Goal: Task Accomplishment & Management: Manage account settings

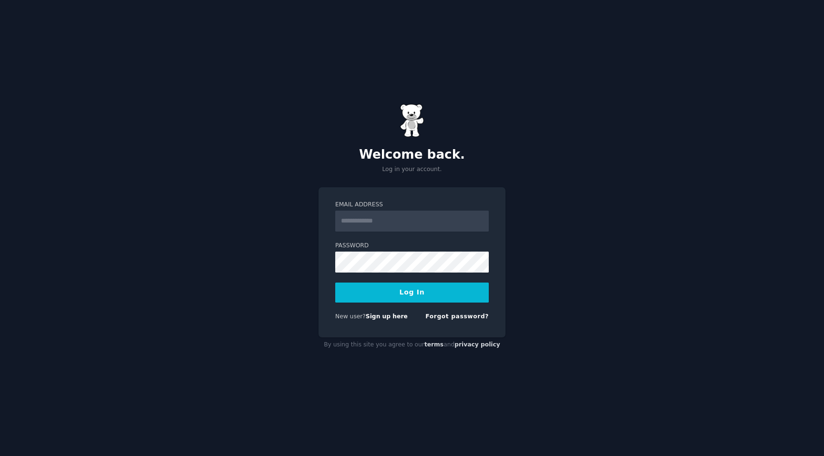
click at [370, 239] on form "Email Address Password Log In New user? Sign up here Forgot password?" at bounding box center [411, 263] width 153 height 124
click at [369, 218] on input "Email Address" at bounding box center [411, 221] width 153 height 21
type input "**********"
click at [335, 283] on button "Log In" at bounding box center [411, 293] width 153 height 20
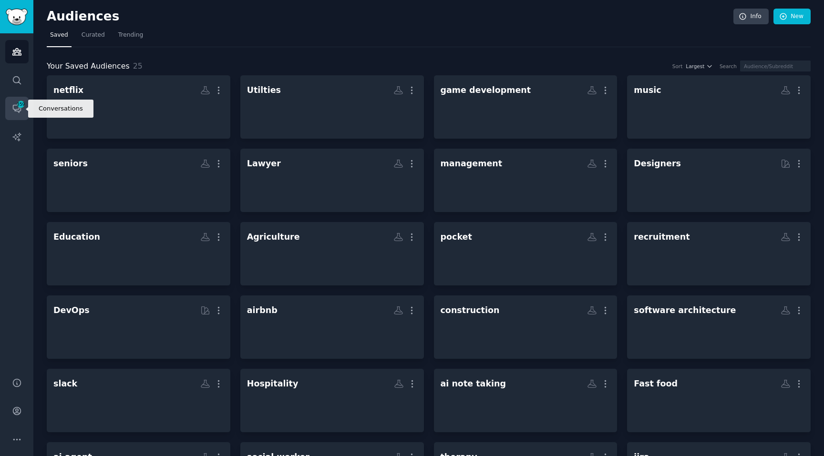
click at [9, 116] on link "Conversations 359" at bounding box center [16, 108] width 23 height 23
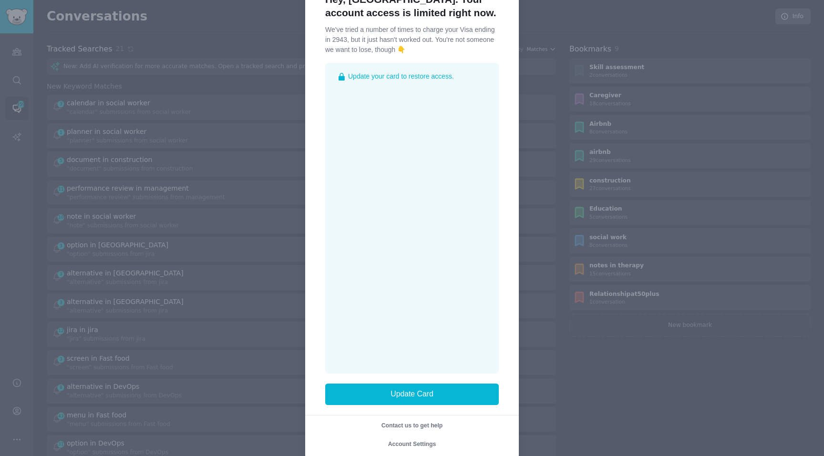
scroll to position [56, 0]
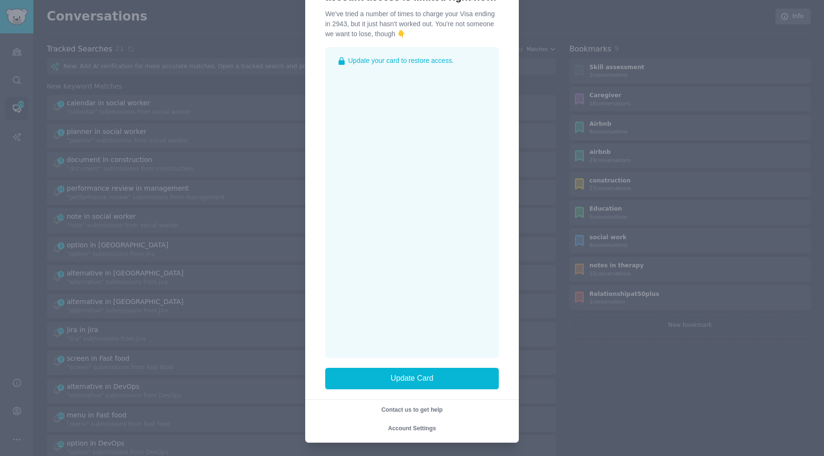
click at [403, 426] on span "Account Settings" at bounding box center [412, 428] width 48 height 7
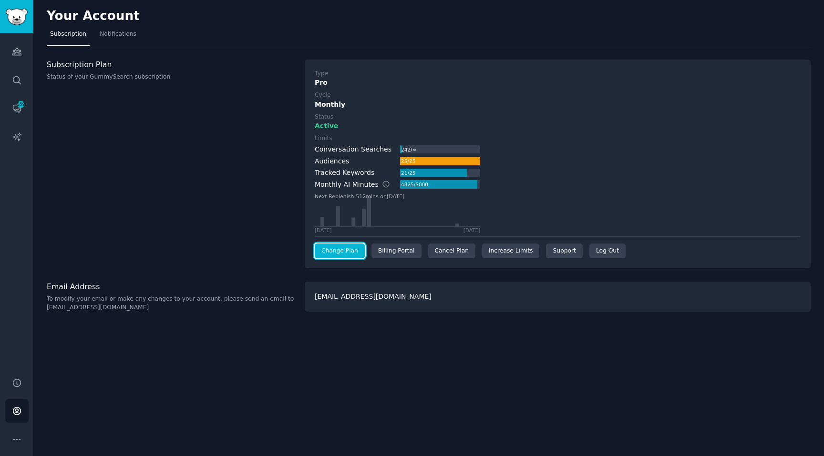
click at [341, 250] on link "Change Plan" at bounding box center [340, 251] width 50 height 15
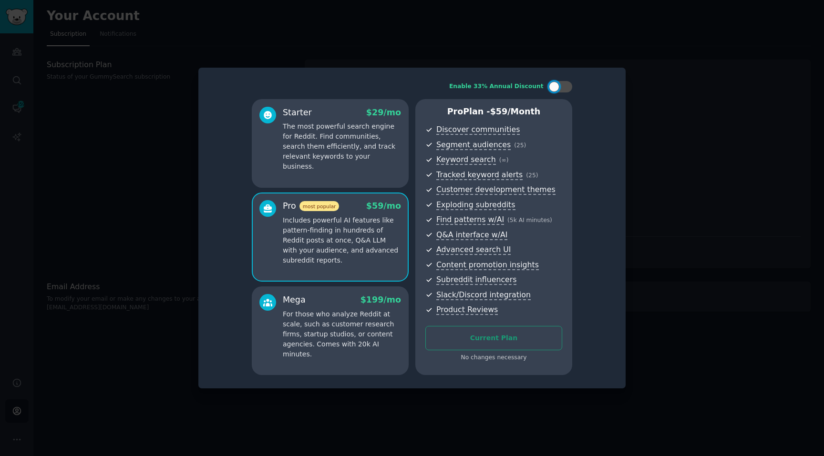
click at [380, 116] on span "$ 29 /mo" at bounding box center [383, 113] width 35 height 10
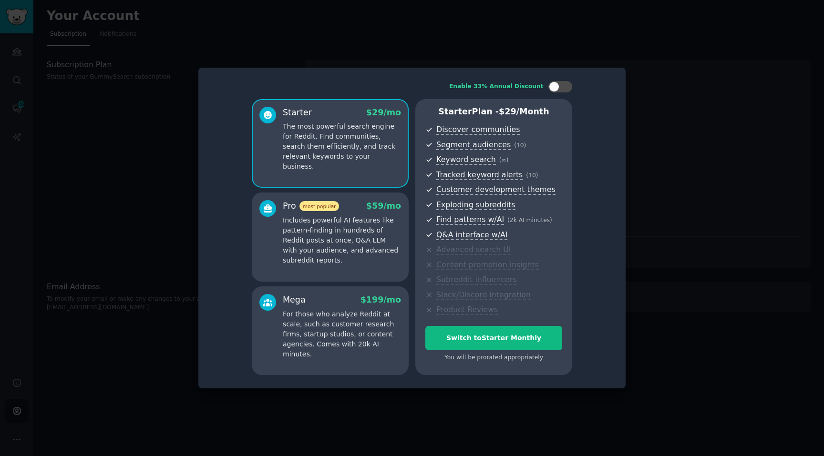
click at [316, 222] on p "Includes powerful AI features like pattern-finding in hundreds of Reddit posts …" at bounding box center [342, 240] width 118 height 50
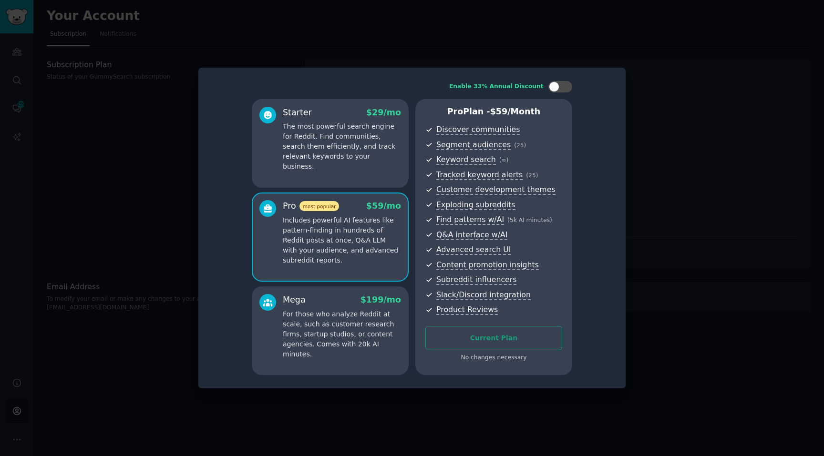
click at [372, 319] on p "For those who analyze Reddit at scale, such as customer research firms, startup…" at bounding box center [342, 334] width 118 height 50
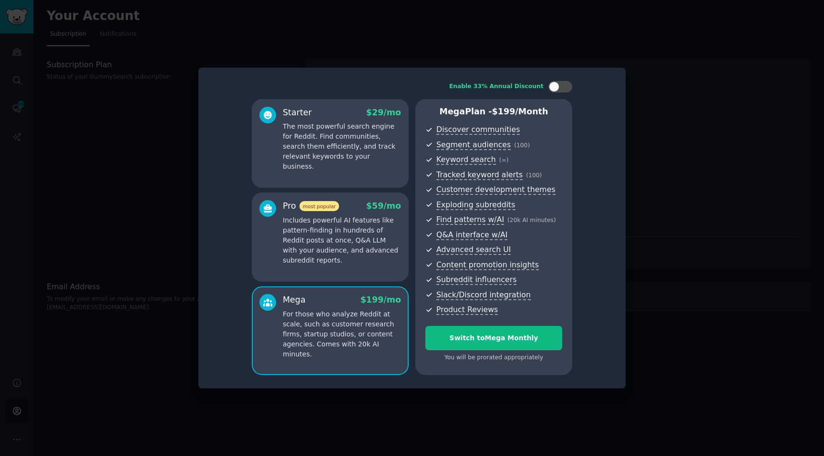
click at [374, 248] on p "Includes powerful AI features like pattern-finding in hundreds of Reddit posts …" at bounding box center [342, 240] width 118 height 50
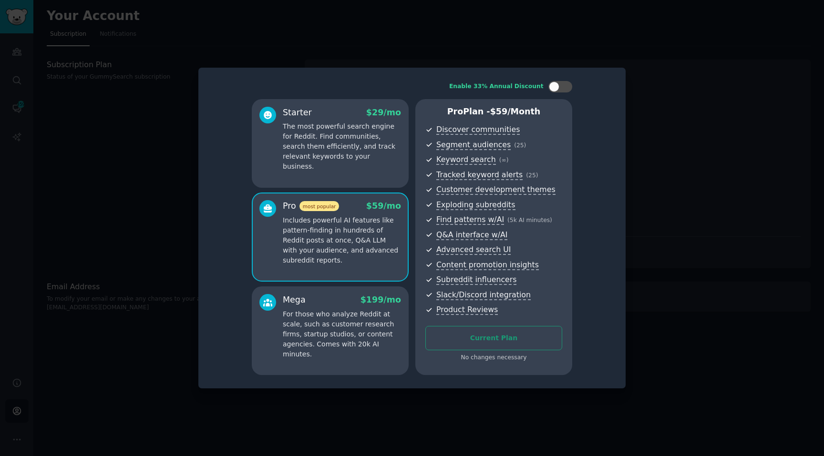
click at [518, 59] on div at bounding box center [412, 228] width 824 height 456
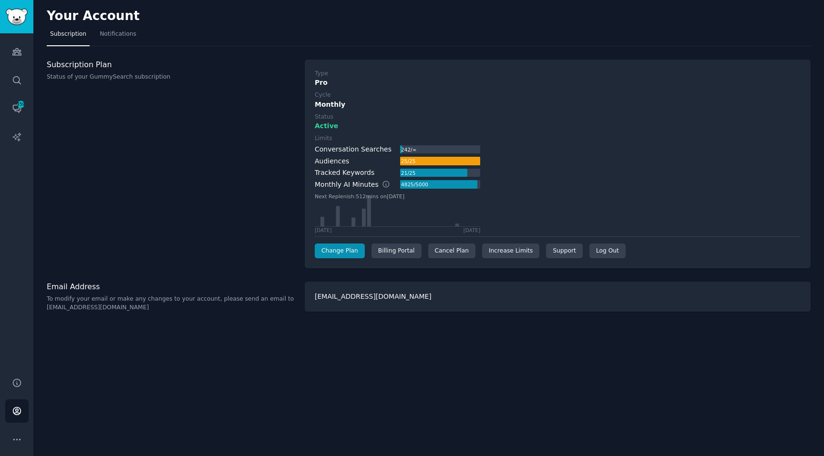
click at [463, 119] on label "Status" at bounding box center [558, 117] width 486 height 9
click at [31, 66] on div "Audiences Search Conversations 359 AI Reports" at bounding box center [16, 199] width 33 height 333
click at [12, 102] on link "Conversations 359" at bounding box center [16, 108] width 23 height 23
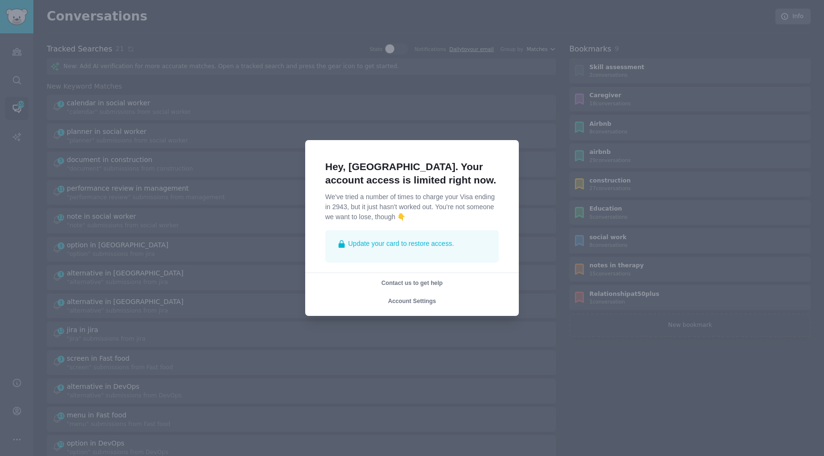
click at [402, 241] on span "Update your card to restore access." at bounding box center [401, 244] width 106 height 10
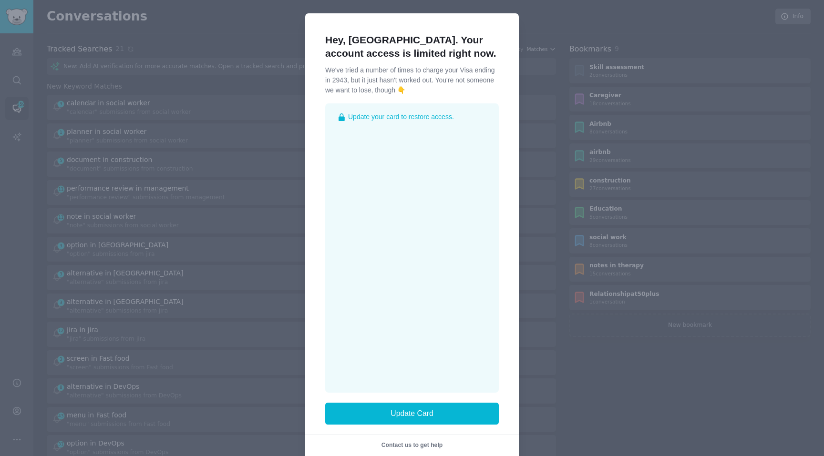
scroll to position [21, 0]
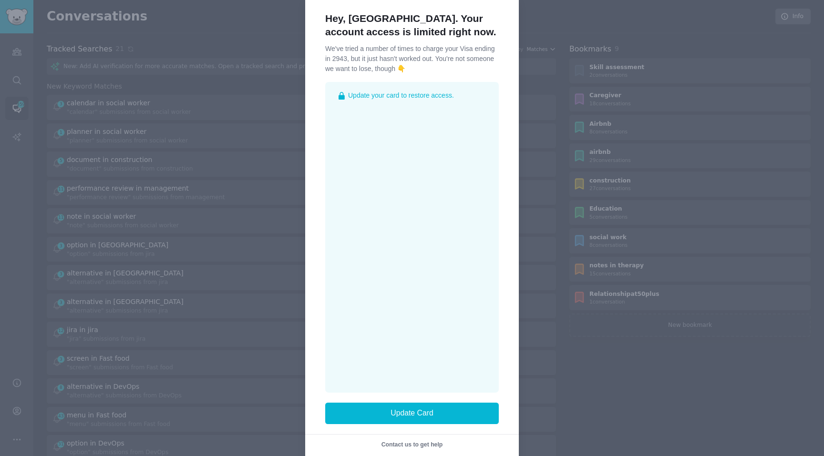
click at [337, 51] on p "We've tried a number of times to charge your Visa ending in 2943, but it just h…" at bounding box center [412, 59] width 174 height 30
click at [392, 78] on div "Hey, Busayo. Your account access is limited right now. We've tried a number of …" at bounding box center [412, 235] width 174 height 466
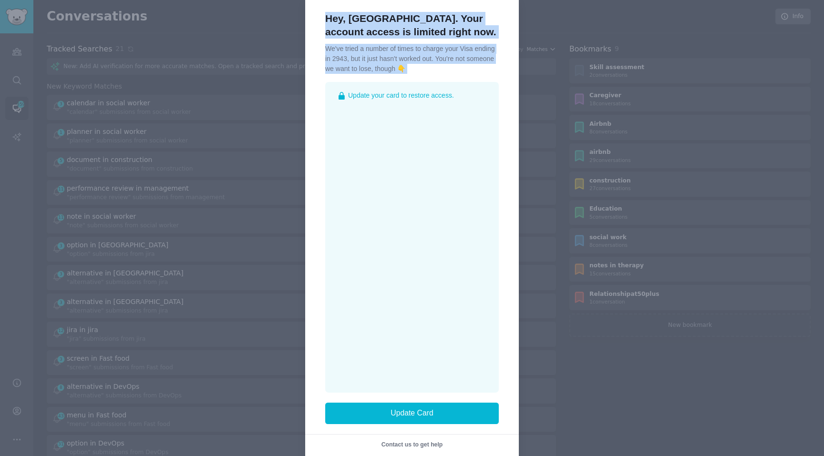
drag, startPoint x: 409, startPoint y: 76, endPoint x: 301, endPoint y: 47, distance: 111.6
click at [301, 47] on div "Hey, Busayo. Your account access is limited right now. We've tried a number of …" at bounding box center [412, 235] width 824 height 512
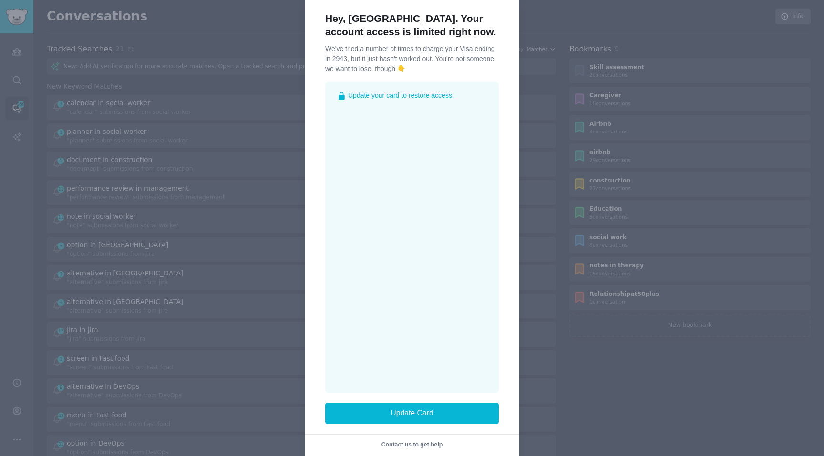
click at [409, 70] on p "We've tried a number of times to charge your Visa ending in 2943, but it just h…" at bounding box center [412, 59] width 174 height 30
drag, startPoint x: 421, startPoint y: 70, endPoint x: 321, endPoint y: 15, distance: 114.1
click at [320, 14] on div "Hey, Busayo. Your account access is limited right now. We've tried a number of …" at bounding box center [412, 235] width 194 height 466
click at [321, 15] on div "Hey, Busayo. Your account access is limited right now. We've tried a number of …" at bounding box center [412, 235] width 194 height 466
drag, startPoint x: 322, startPoint y: 15, endPoint x: 420, endPoint y: 64, distance: 110.0
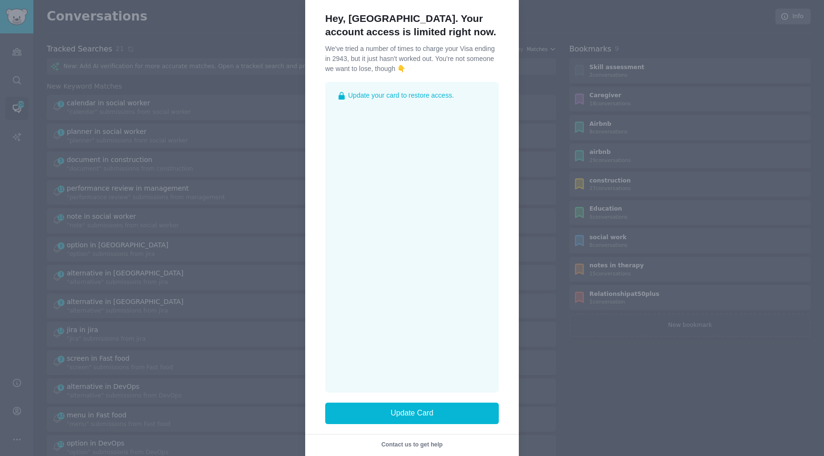
click at [420, 64] on div "Hey, Busayo. Your account access is limited right now. We've tried a number of …" at bounding box center [412, 235] width 194 height 466
click at [420, 64] on p "We've tried a number of times to charge your Visa ending in 2943, but it just h…" at bounding box center [412, 59] width 174 height 30
click at [419, 64] on p "We've tried a number of times to charge your Visa ending in 2943, but it just h…" at bounding box center [412, 59] width 174 height 30
drag, startPoint x: 408, startPoint y: 70, endPoint x: 311, endPoint y: 15, distance: 111.5
click at [311, 15] on div "Hey, Busayo. Your account access is limited right now. We've tried a number of …" at bounding box center [412, 235] width 214 height 486
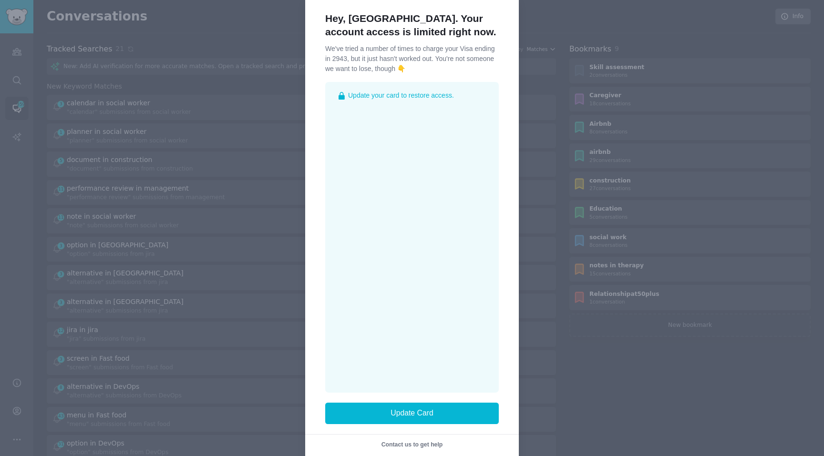
click at [344, 19] on h1 "Hey, Busayo. Your account access is limited right now." at bounding box center [412, 25] width 174 height 27
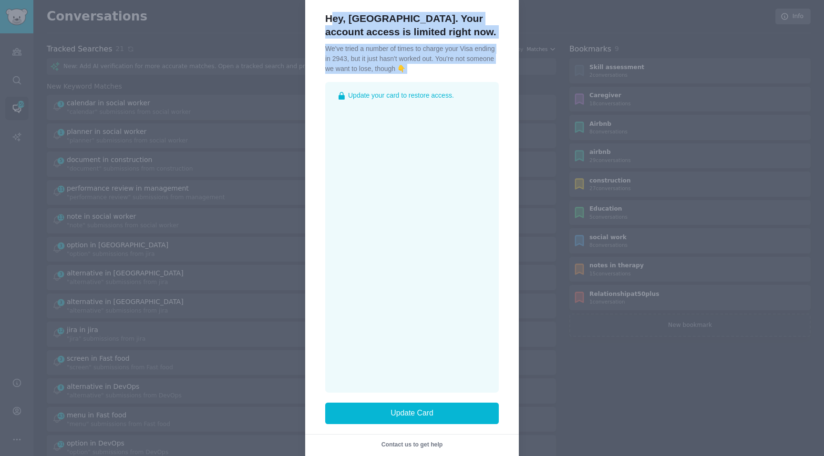
drag, startPoint x: 410, startPoint y: 76, endPoint x: 321, endPoint y: 18, distance: 106.4
click at [321, 18] on div "Hey, Busayo. Your account access is limited right now. We've tried a number of …" at bounding box center [412, 235] width 194 height 466
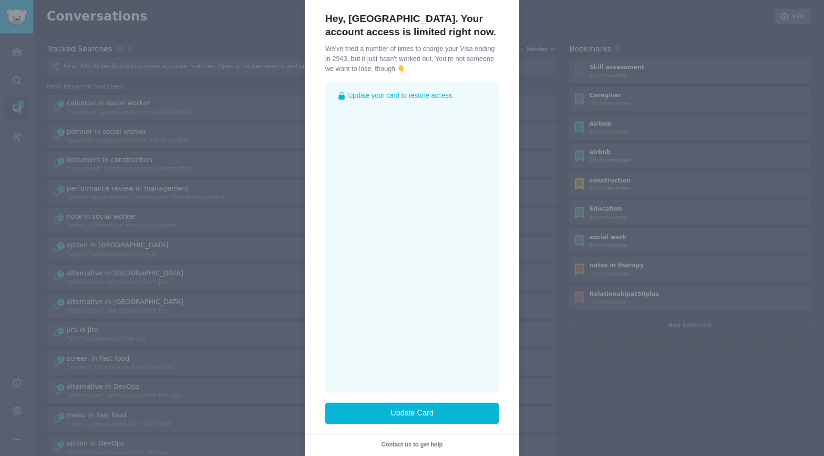
click at [416, 77] on div "Hey, Busayo. Your account access is limited right now. We've tried a number of …" at bounding box center [412, 235] width 174 height 466
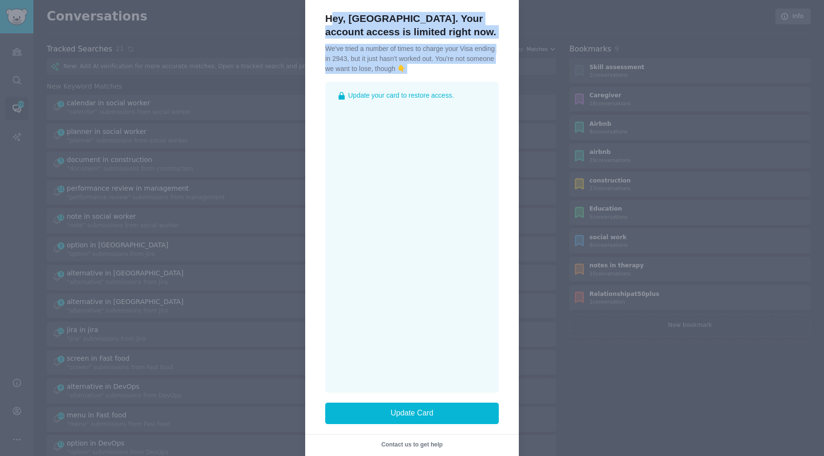
drag, startPoint x: 410, startPoint y: 75, endPoint x: 319, endPoint y: 17, distance: 108.0
click at [319, 17] on div "Hey, Busayo. Your account access is limited right now. We've tried a number of …" at bounding box center [412, 235] width 194 height 466
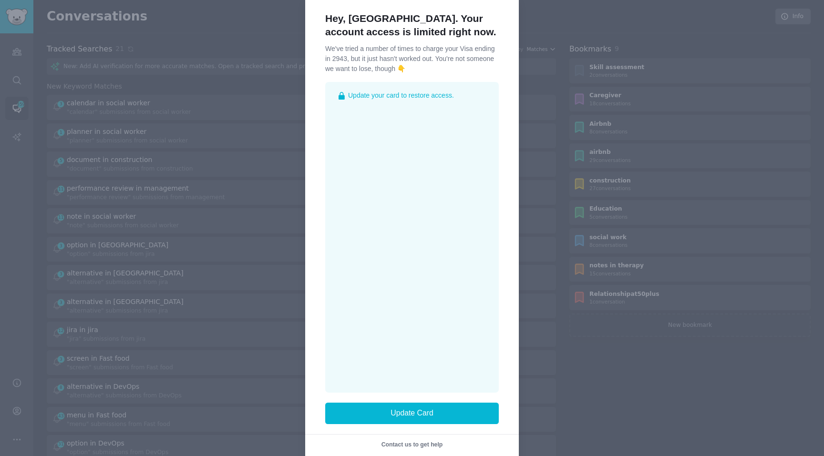
click at [353, 40] on div "Hey, Busayo. Your account access is limited right now. We've tried a number of …" at bounding box center [412, 43] width 174 height 62
click at [235, 91] on div at bounding box center [412, 228] width 824 height 456
click at [358, 58] on p "We've tried a number of times to charge your Visa ending in 2943, but it just h…" at bounding box center [412, 59] width 174 height 30
click at [267, 94] on div at bounding box center [412, 228] width 824 height 456
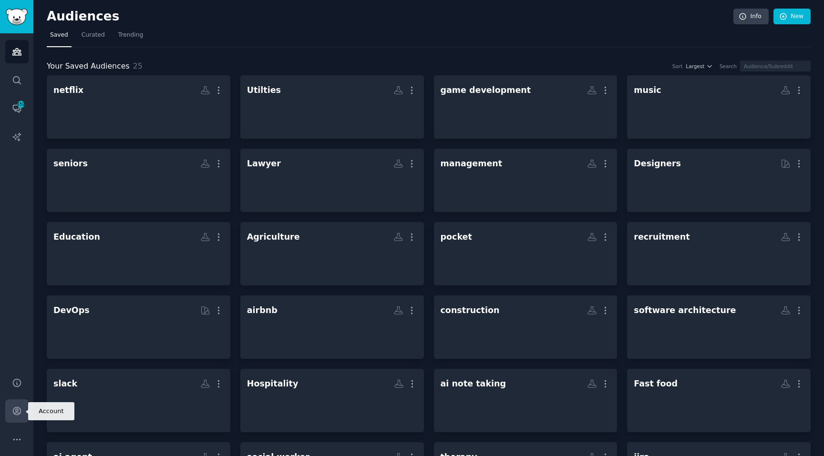
click at [13, 421] on link "Account" at bounding box center [16, 410] width 23 height 23
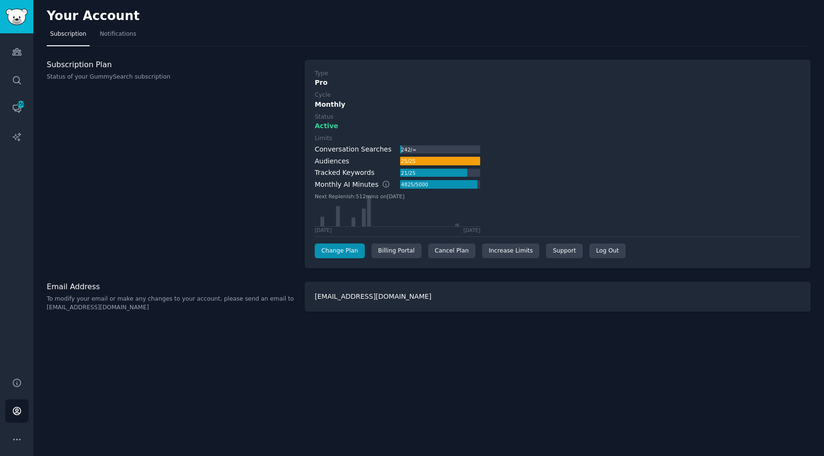
click at [526, 166] on div "Limits Conversation Searches 242 / ∞ Audiences 25 / 25 Tracked Keywords 21 / 25…" at bounding box center [558, 183] width 486 height 99
click at [340, 250] on link "Change Plan" at bounding box center [340, 251] width 50 height 15
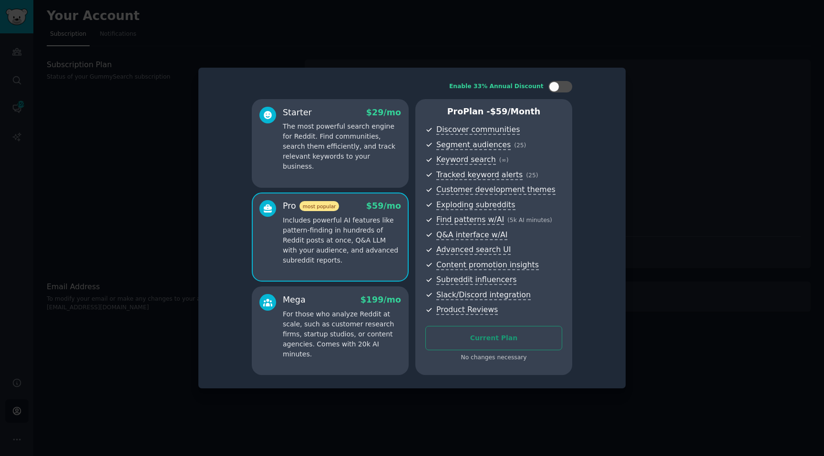
click at [330, 166] on div "Starter $ 29 /mo The most powerful search engine for Reddit. Find communities, …" at bounding box center [330, 143] width 157 height 89
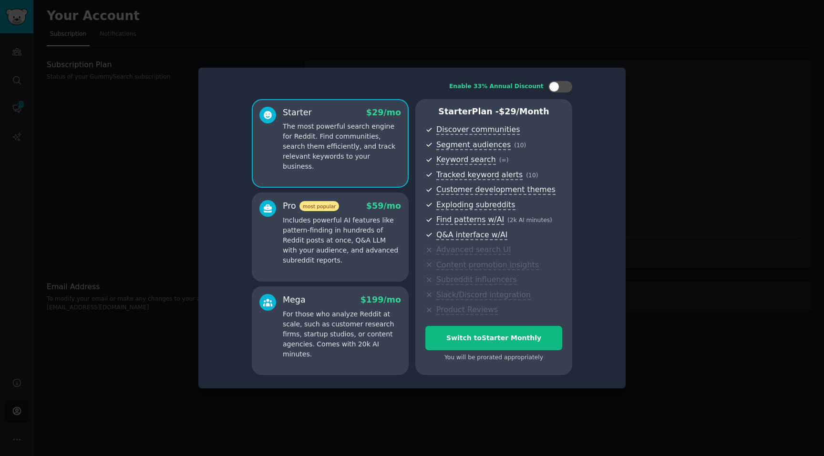
click at [341, 227] on p "Includes powerful AI features like pattern-finding in hundreds of Reddit posts …" at bounding box center [342, 240] width 118 height 50
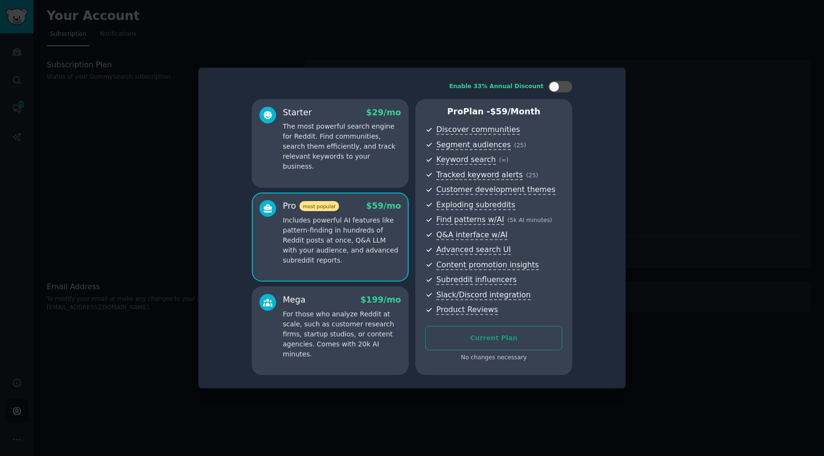
click at [355, 133] on p "The most powerful search engine for Reddit. Find communities, search them effic…" at bounding box center [342, 147] width 118 height 50
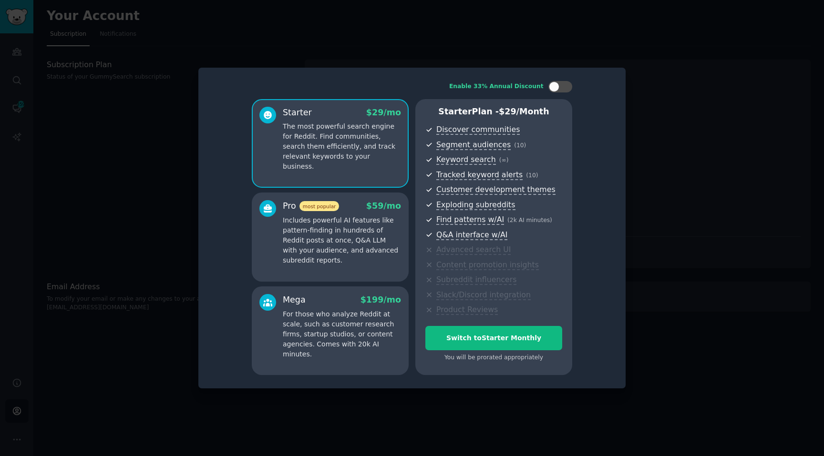
click at [351, 261] on p "Includes powerful AI features like pattern-finding in hundreds of Reddit posts …" at bounding box center [342, 240] width 118 height 50
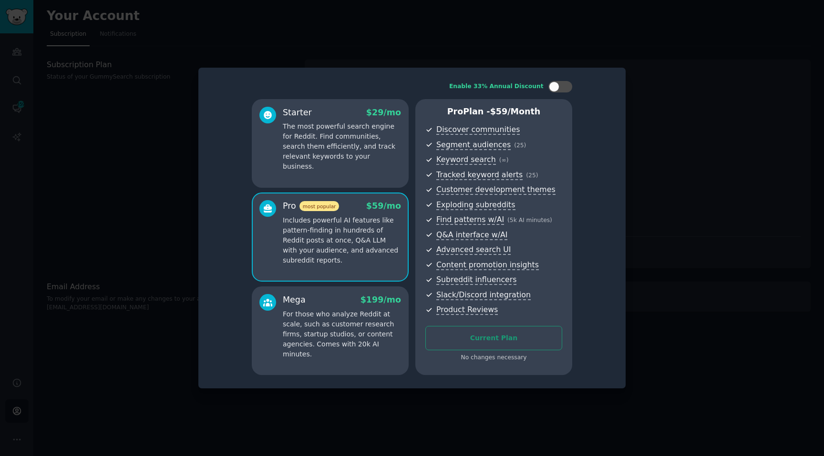
click at [359, 161] on p "The most powerful search engine for Reddit. Find communities, search them effic…" at bounding box center [342, 147] width 118 height 50
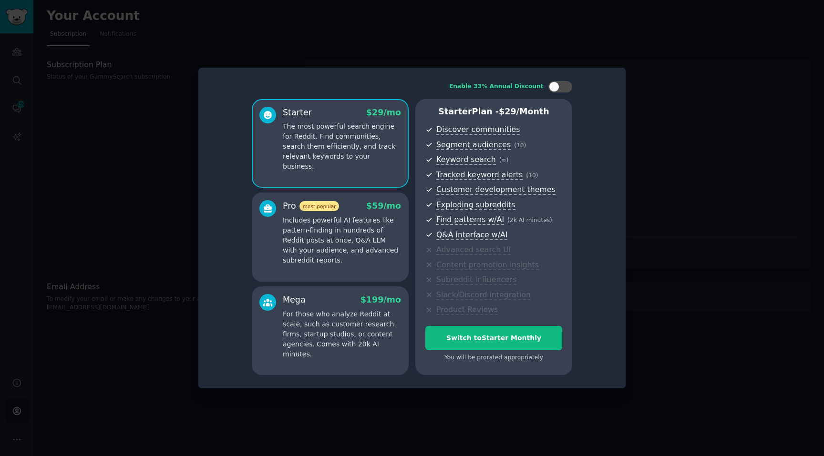
click at [376, 247] on p "Includes powerful AI features like pattern-finding in hundreds of Reddit posts …" at bounding box center [342, 240] width 118 height 50
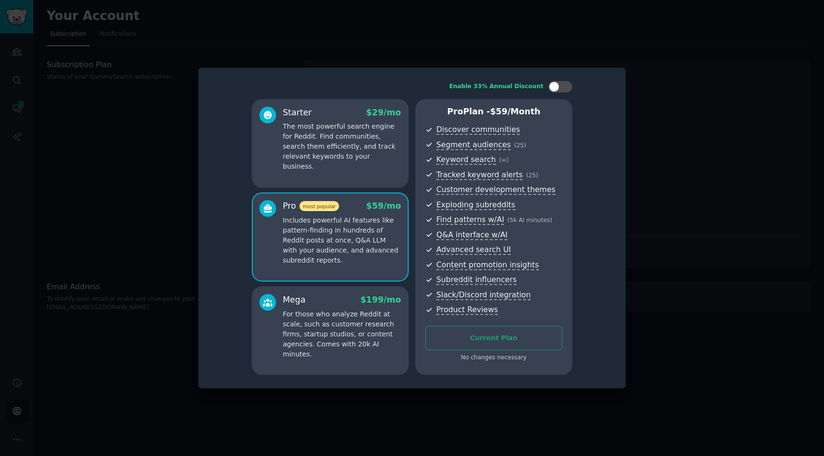
click at [368, 176] on div "Starter $ 29 /mo The most powerful search engine for Reddit. Find communities, …" at bounding box center [330, 143] width 157 height 89
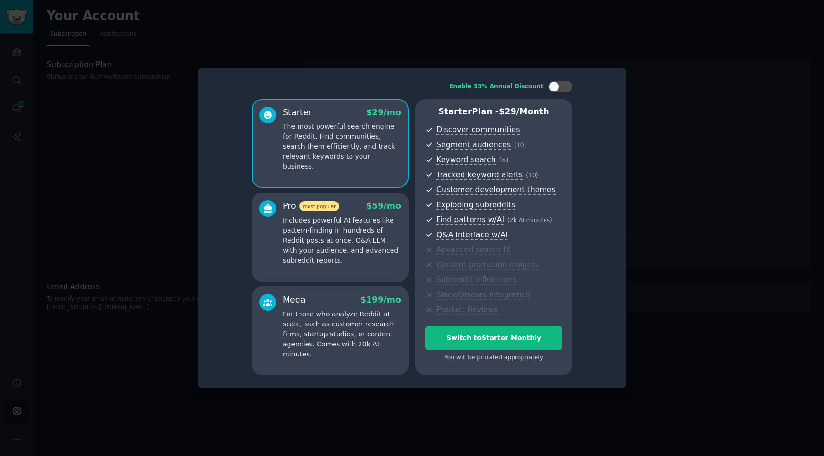
click at [368, 245] on p "Includes powerful AI features like pattern-finding in hundreds of Reddit posts …" at bounding box center [342, 240] width 118 height 50
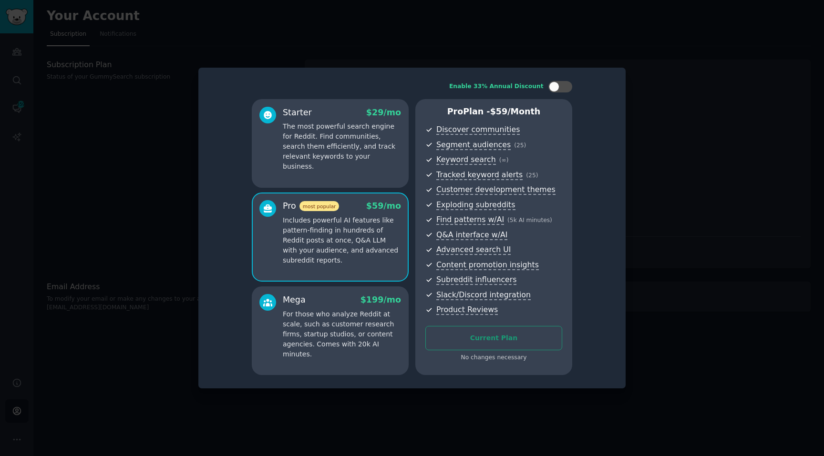
click at [390, 133] on p "The most powerful search engine for Reddit. Find communities, search them effic…" at bounding box center [342, 147] width 118 height 50
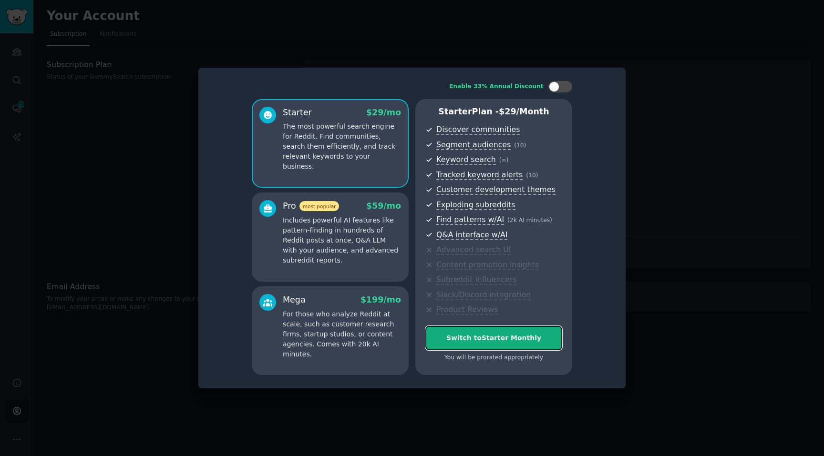
click at [509, 341] on div "Switch to Starter Monthly" at bounding box center [494, 338] width 136 height 10
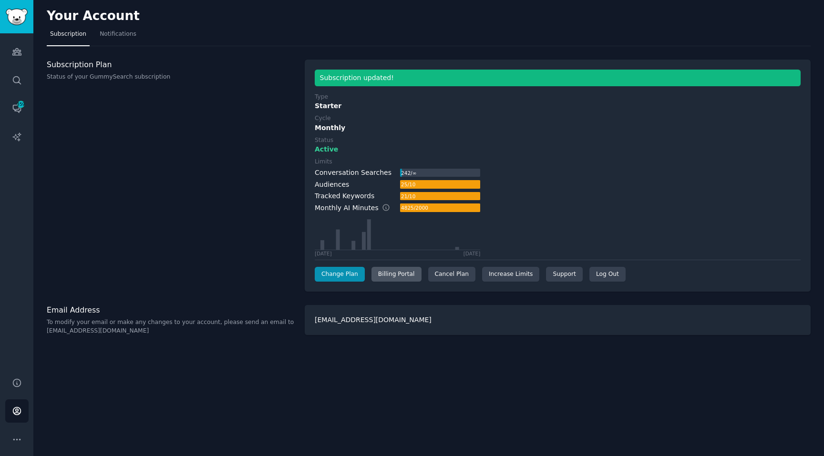
click at [385, 278] on div "Billing Portal" at bounding box center [396, 274] width 50 height 15
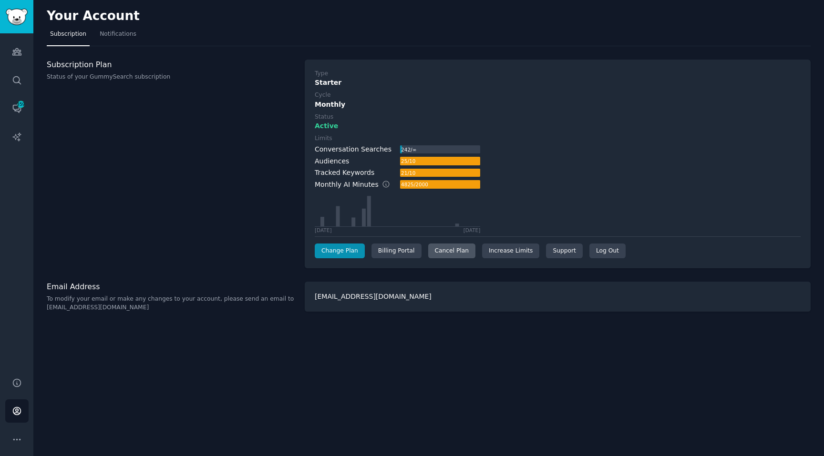
click at [456, 253] on div "Cancel Plan" at bounding box center [451, 251] width 47 height 15
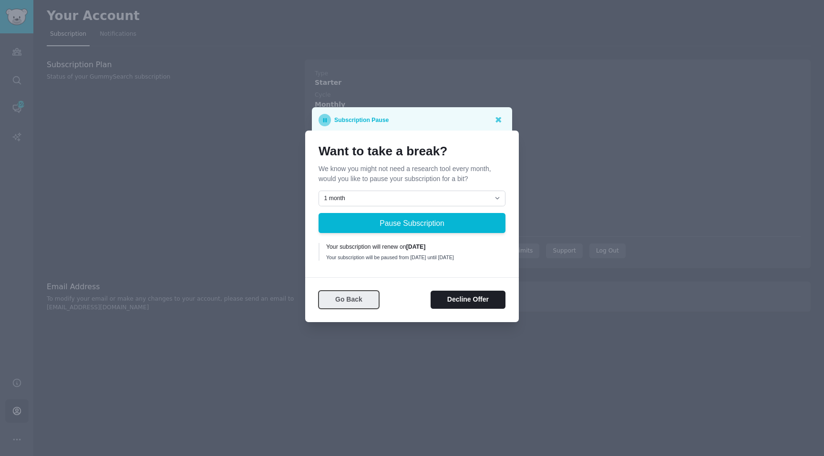
click at [361, 305] on button "Go Back" at bounding box center [348, 300] width 61 height 19
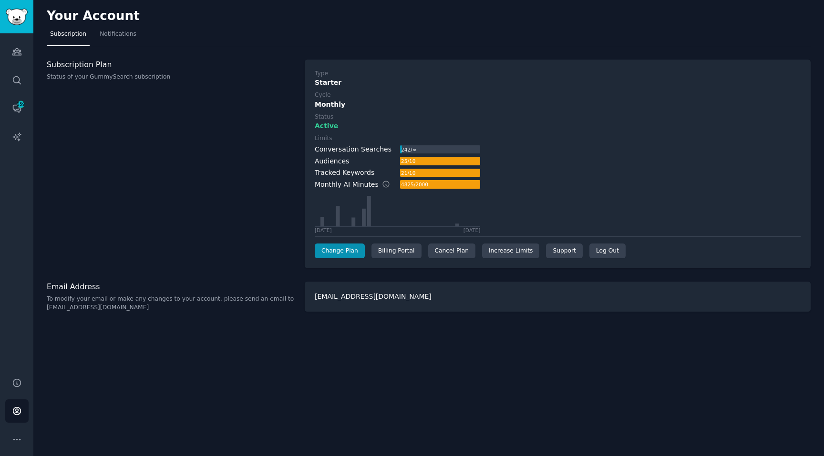
click at [406, 152] on div "242 / ∞" at bounding box center [408, 149] width 17 height 9
click at [12, 51] on icon "Sidebar" at bounding box center [17, 52] width 10 height 10
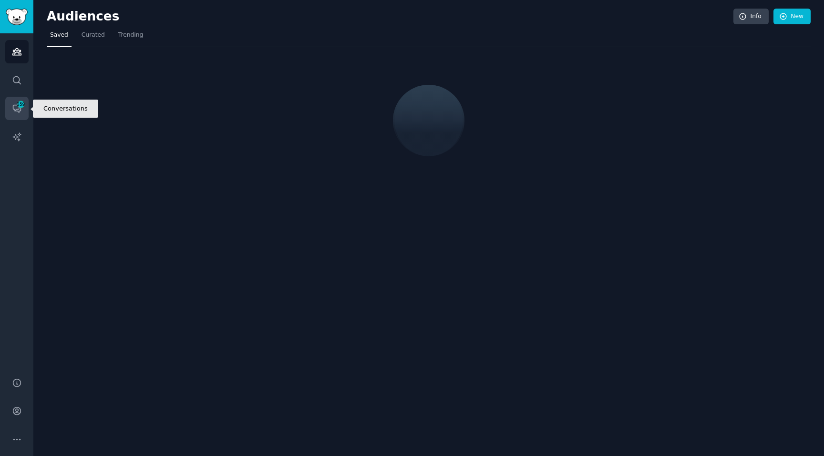
click at [17, 105] on span "359" at bounding box center [21, 104] width 9 height 7
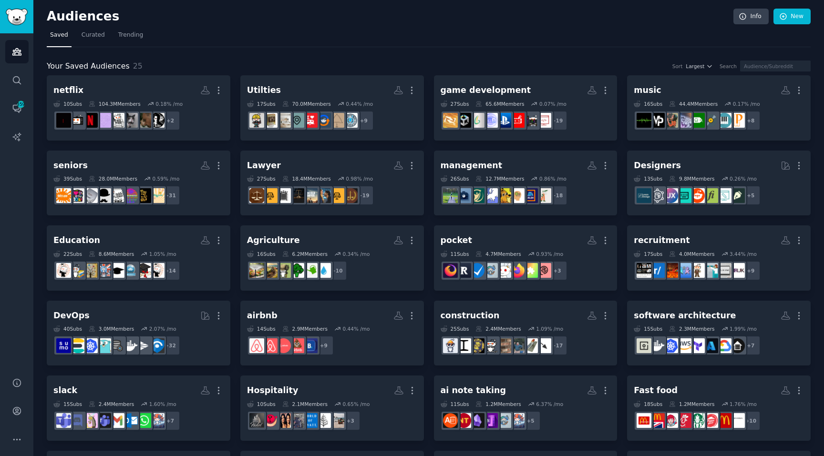
click at [29, 90] on div "Audiences Search Conversations 359 AI Reports" at bounding box center [16, 199] width 33 height 333
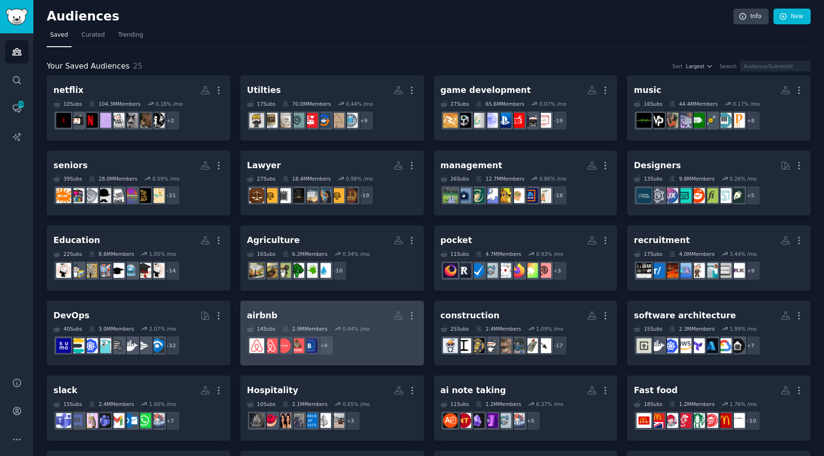
scroll to position [148, 0]
